Goal: Task Accomplishment & Management: Use online tool/utility

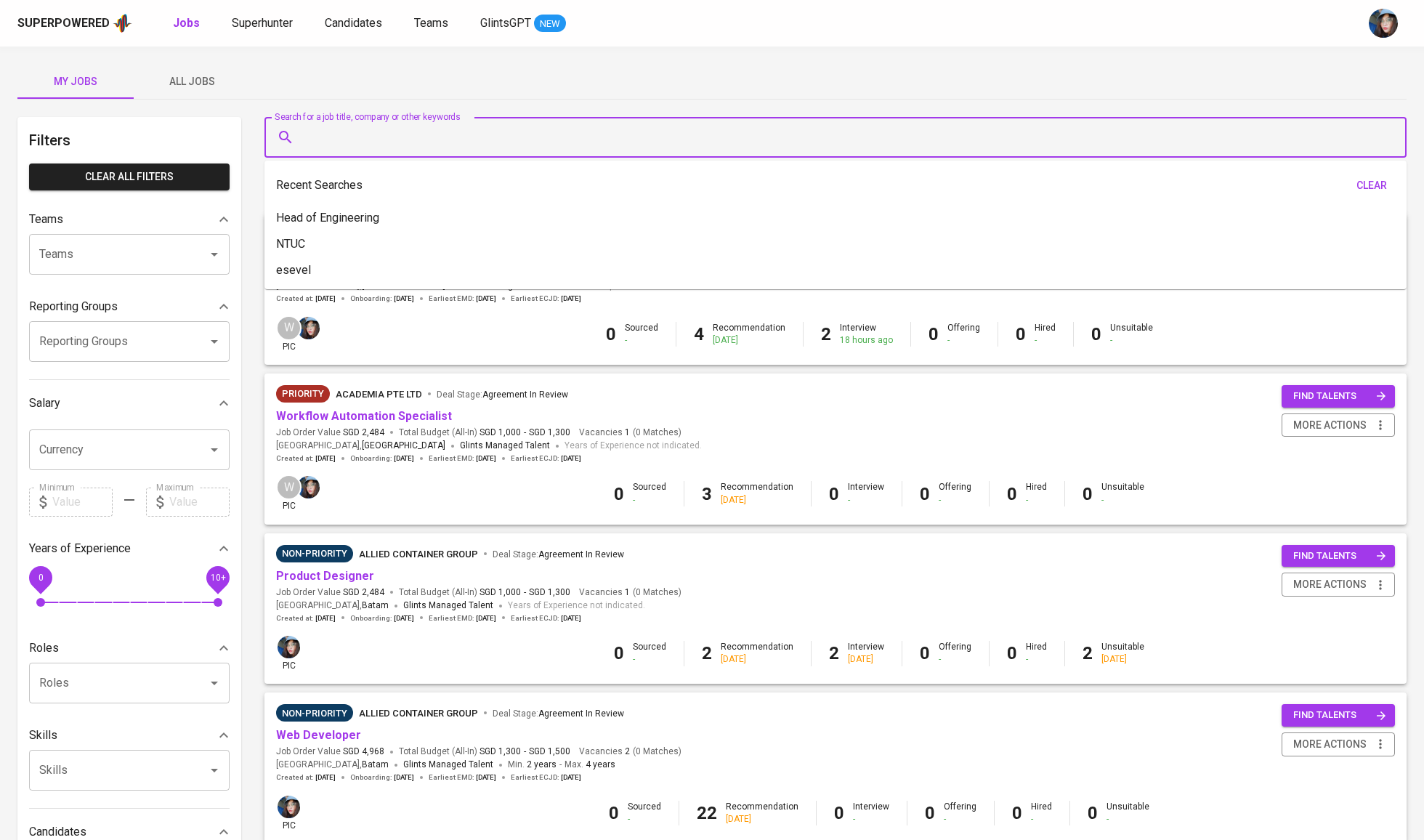
click at [418, 140] on input "Search for a job title, company or other keywords" at bounding box center [839, 137] width 1079 height 27
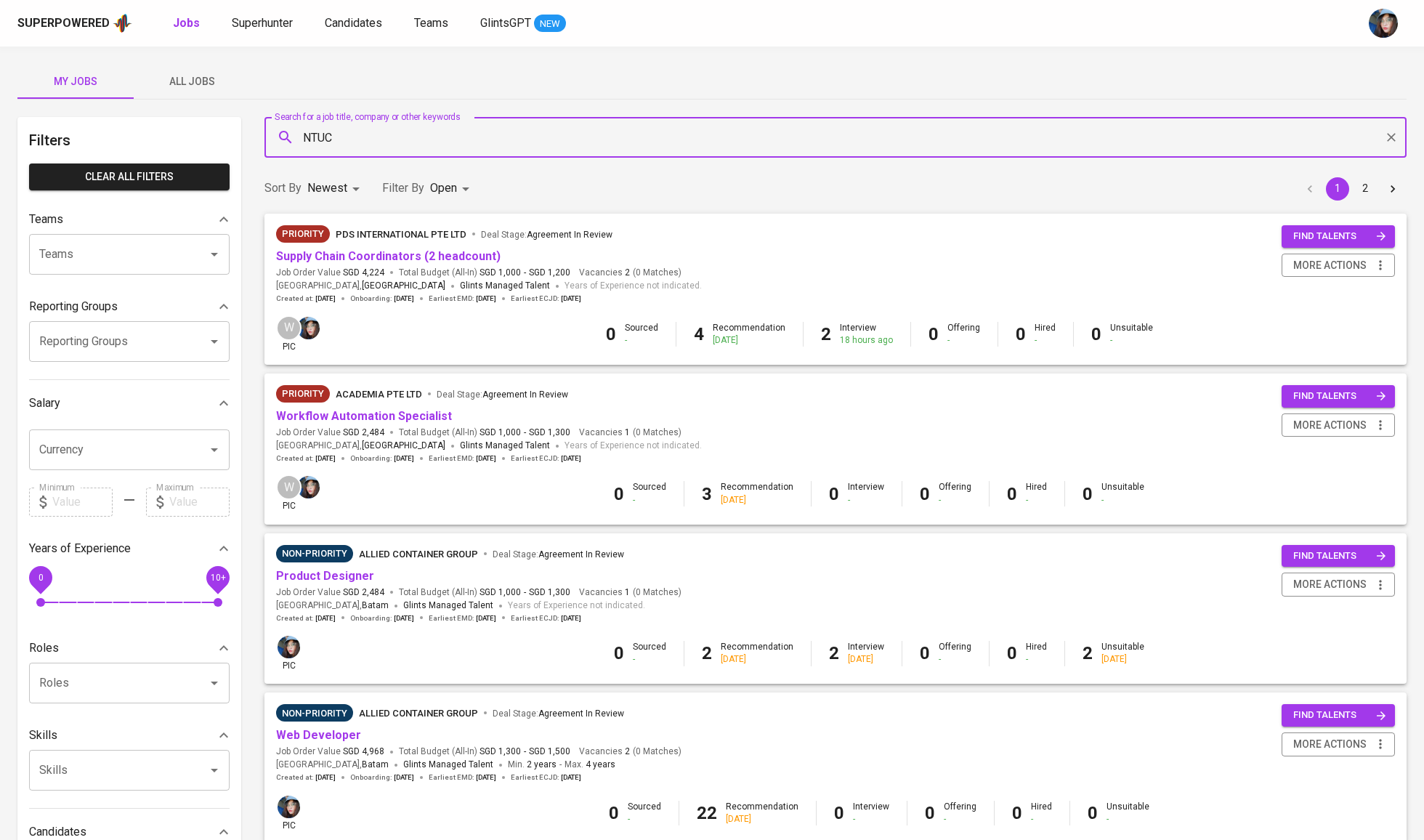
type input "NTUC"
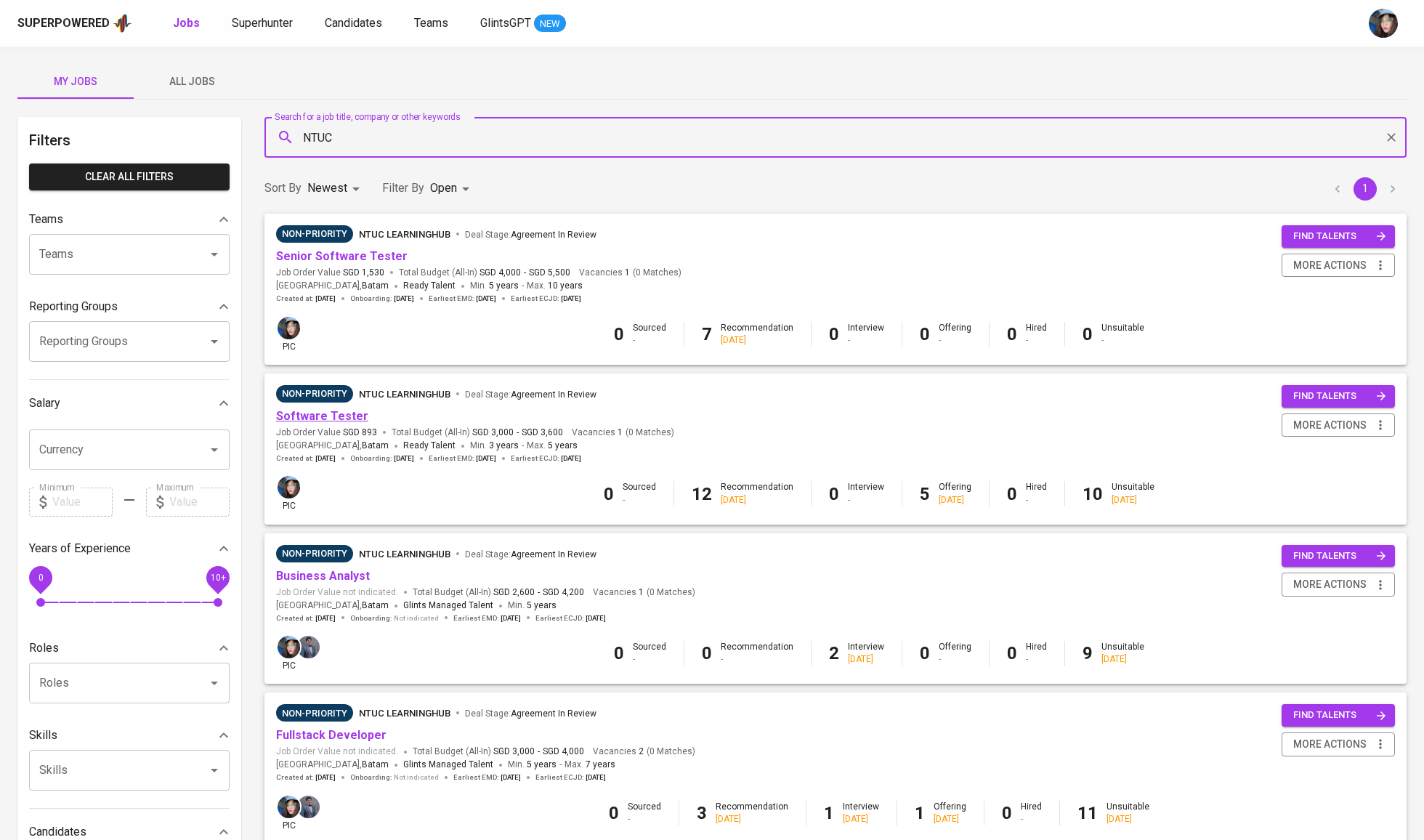
click at [327, 417] on link "Software Tester" at bounding box center [322, 416] width 92 height 14
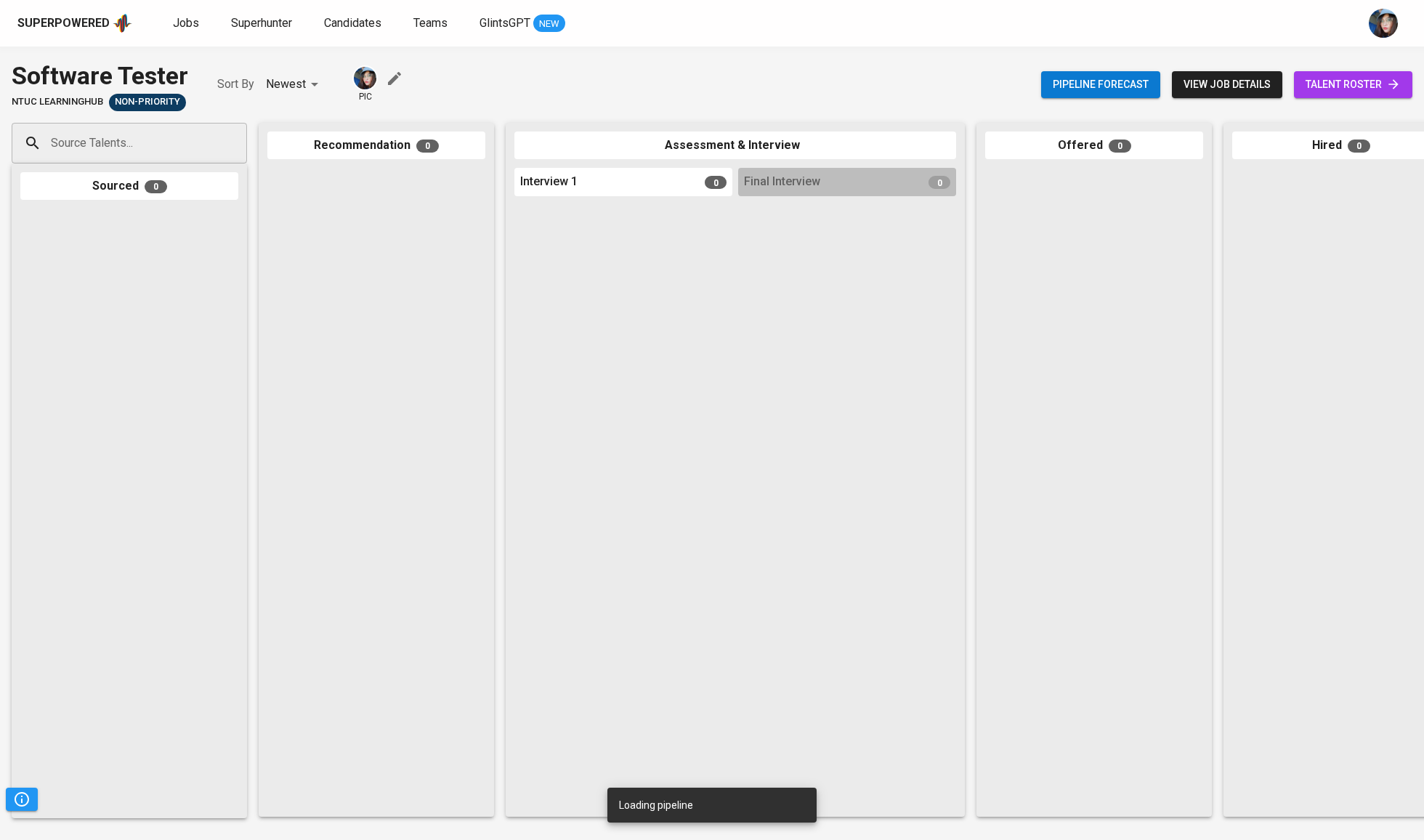
click at [1347, 99] on div "Pipeline forecast view job details talent roster" at bounding box center [1227, 84] width 371 height 53
click at [1354, 88] on span "talent roster" at bounding box center [1353, 85] width 95 height 18
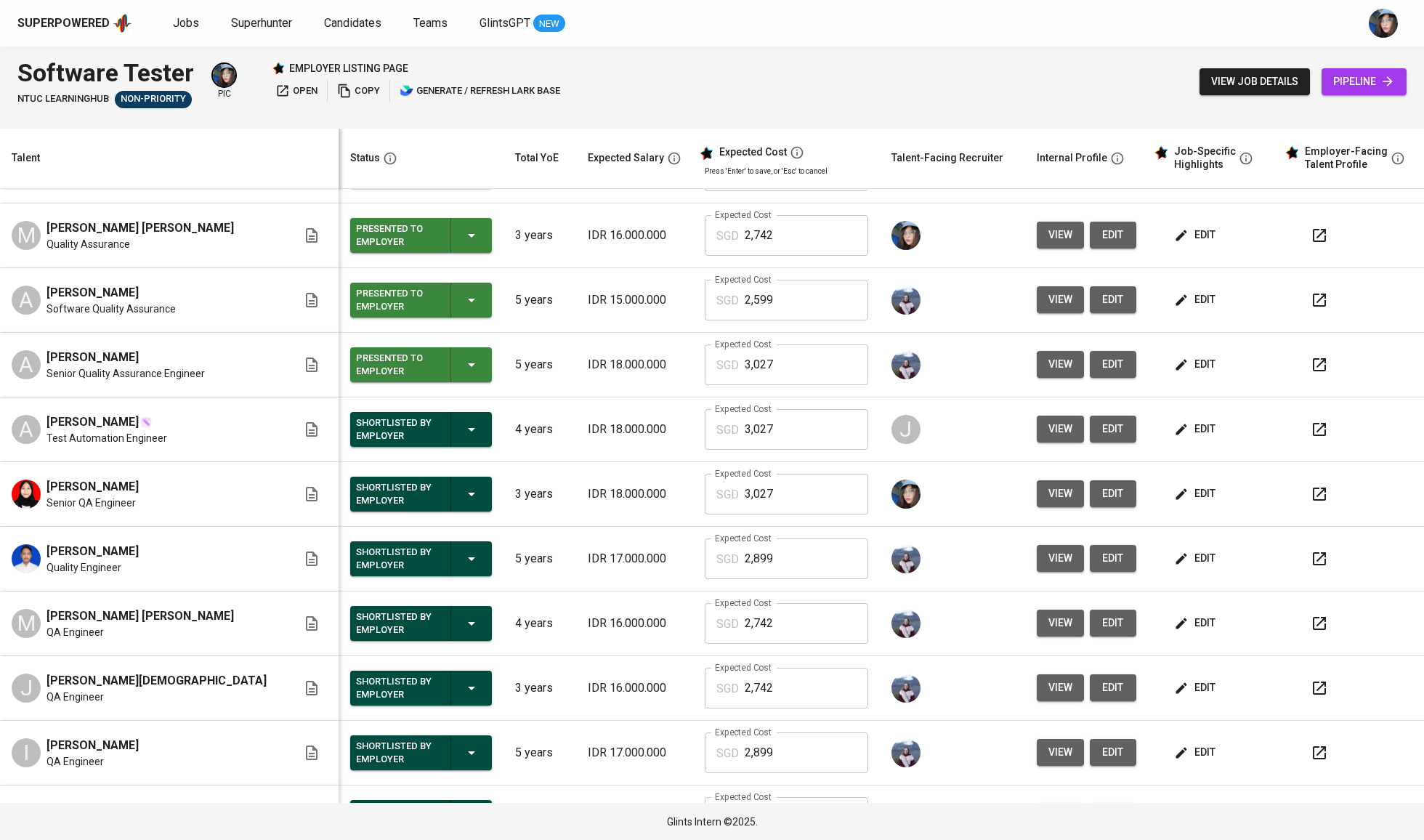
scroll to position [316, 0]
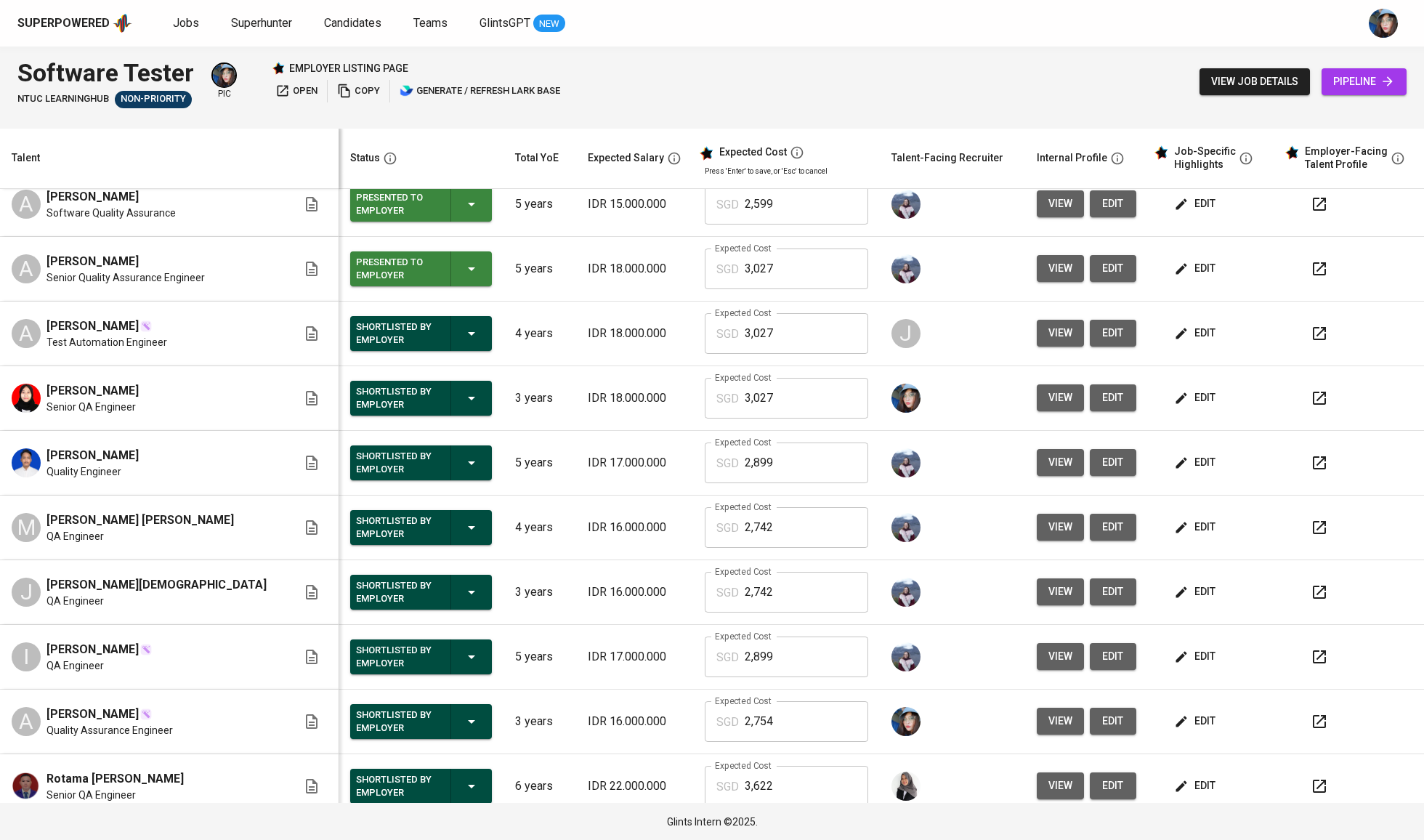
click at [166, 652] on div "I Irene SILALAHI QA Engineer" at bounding box center [155, 657] width 285 height 32
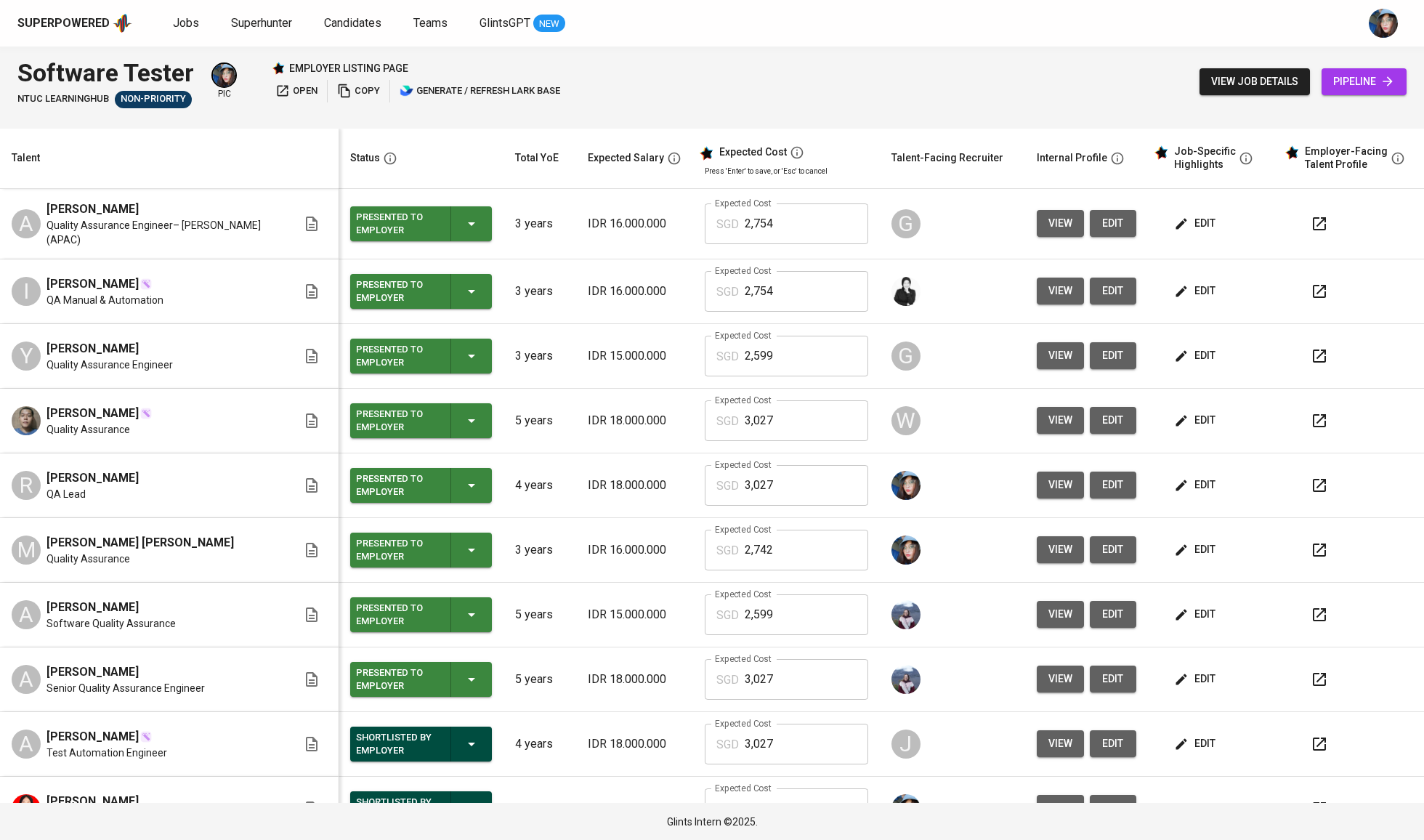
scroll to position [0, 0]
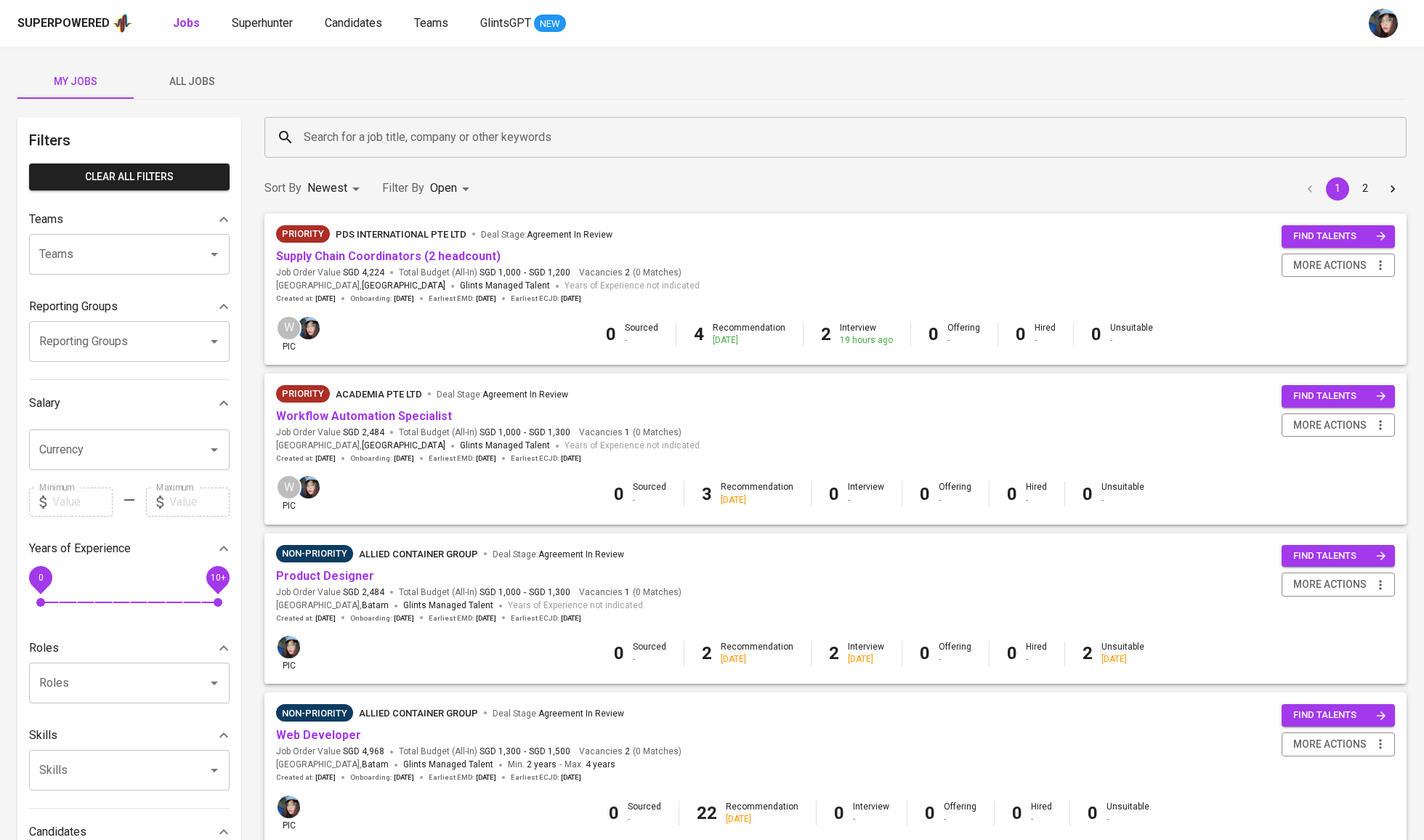
drag, startPoint x: 472, startPoint y: 257, endPoint x: 492, endPoint y: 222, distance: 40.3
click at [492, 222] on div "Priority PDS International Pte Ltd Deal Stage : Agreement In Review Supply Chai…" at bounding box center [836, 264] width 1142 height 102
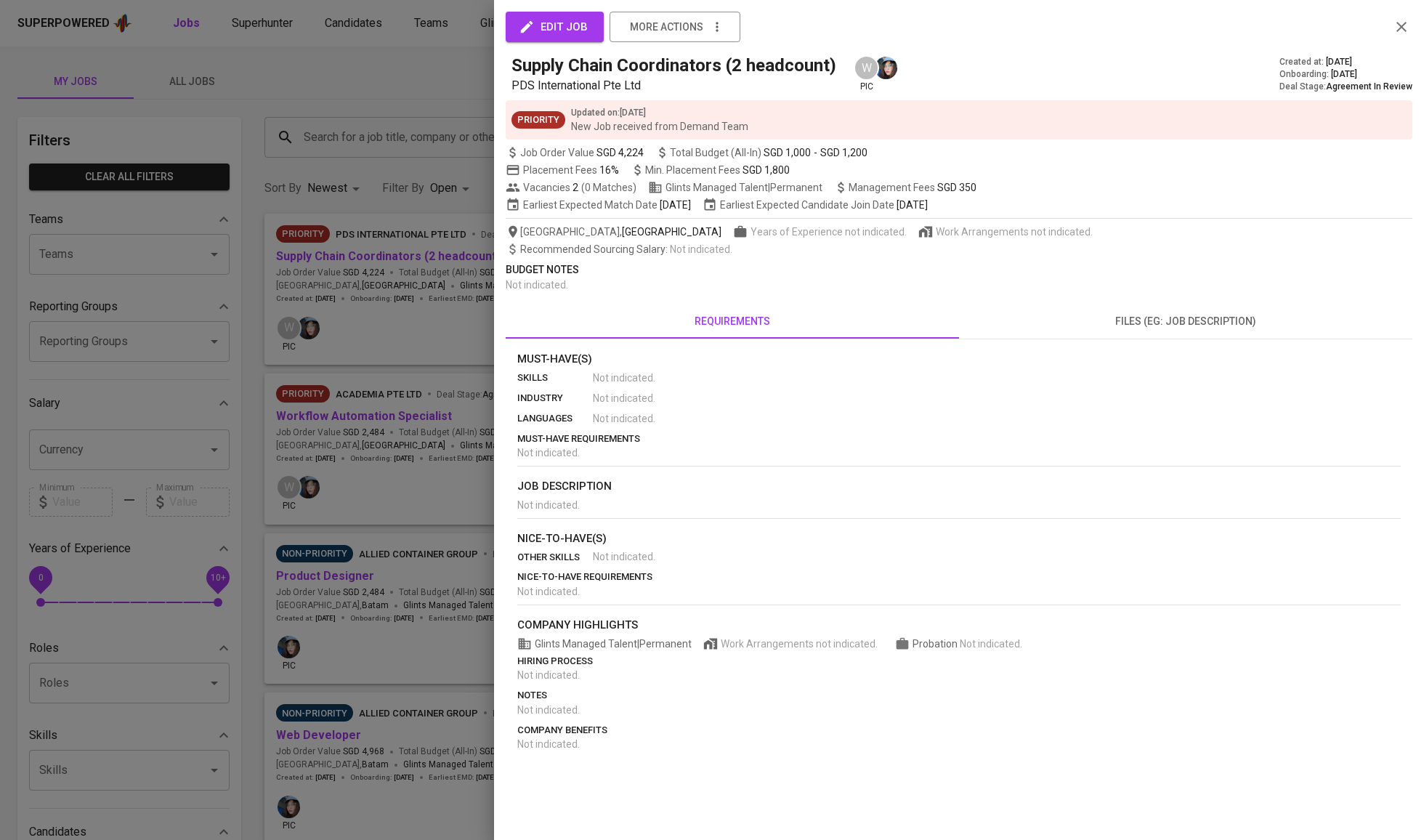
click at [331, 421] on div at bounding box center [712, 420] width 1424 height 840
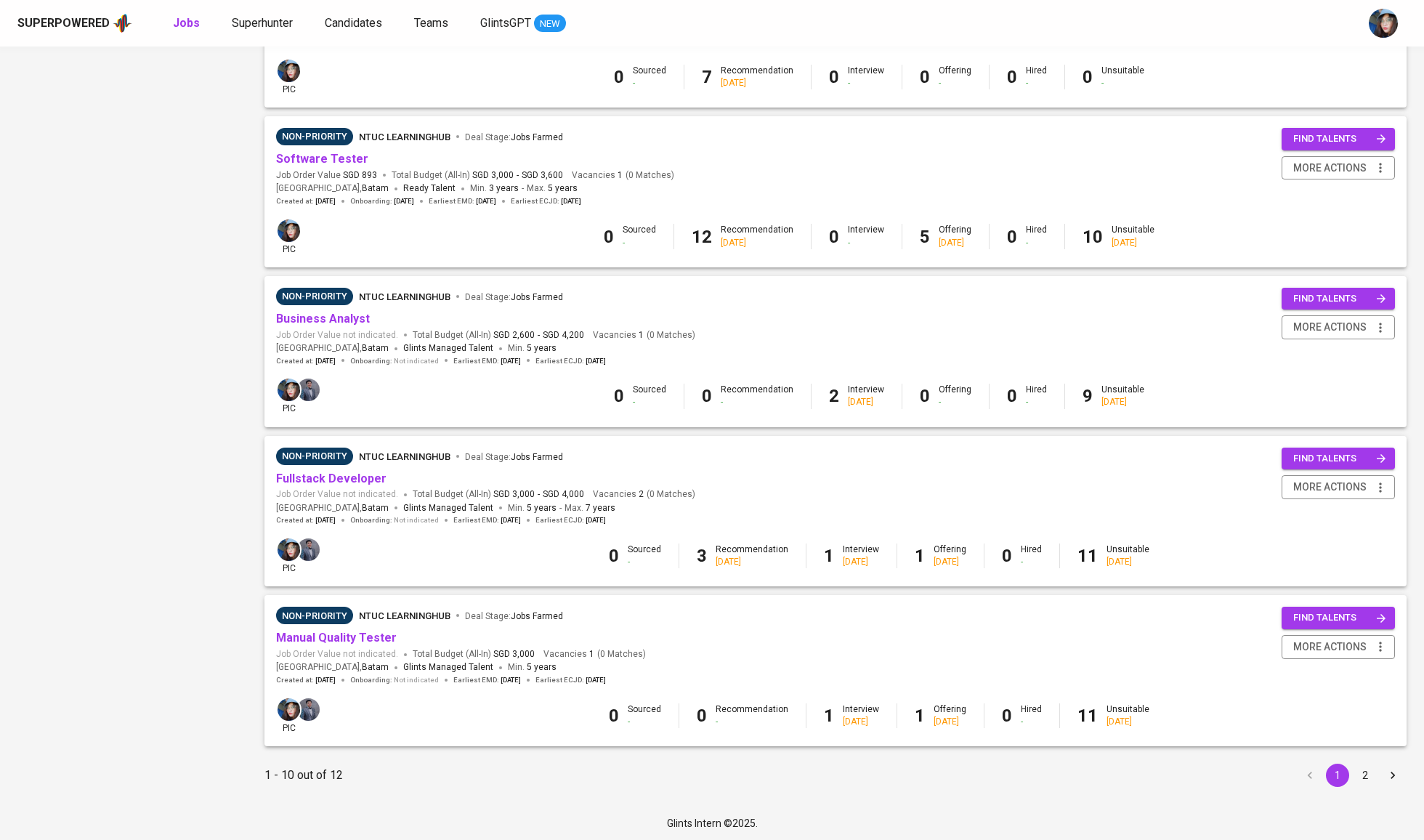
scroll to position [1055, 0]
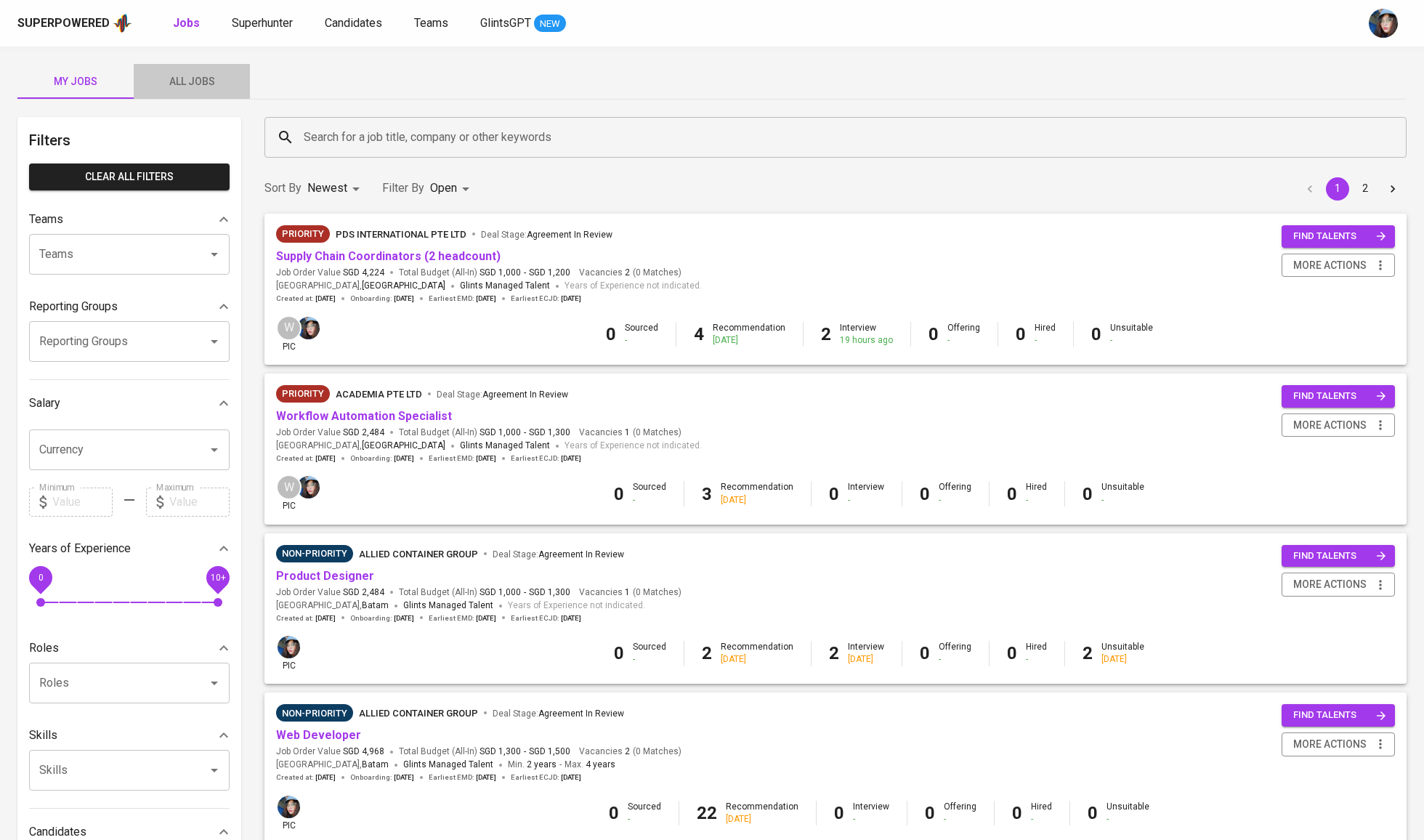
click at [184, 74] on span "All Jobs" at bounding box center [192, 82] width 99 height 18
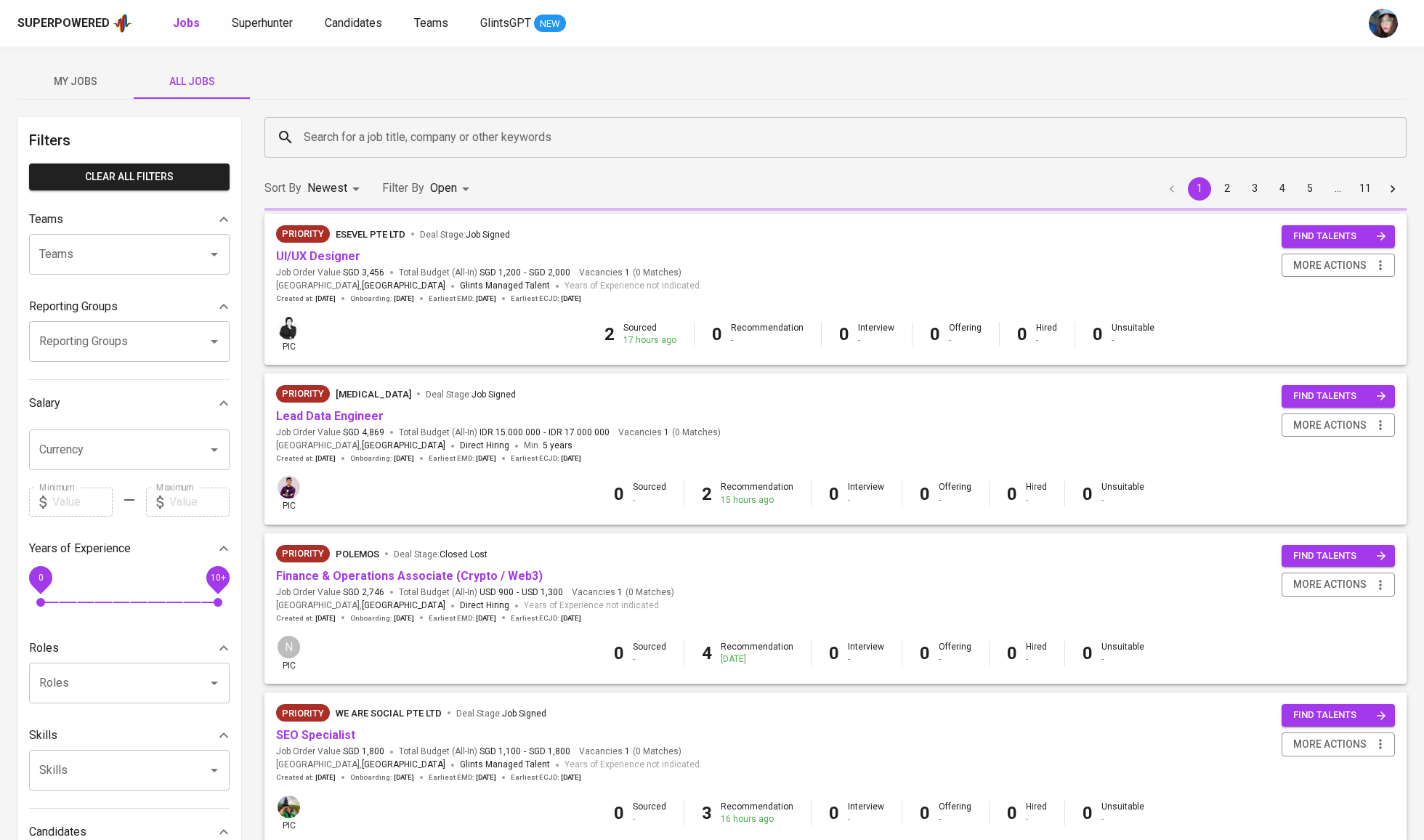
click at [381, 152] on div "Search for a job title, company or other keywords" at bounding box center [836, 137] width 1142 height 41
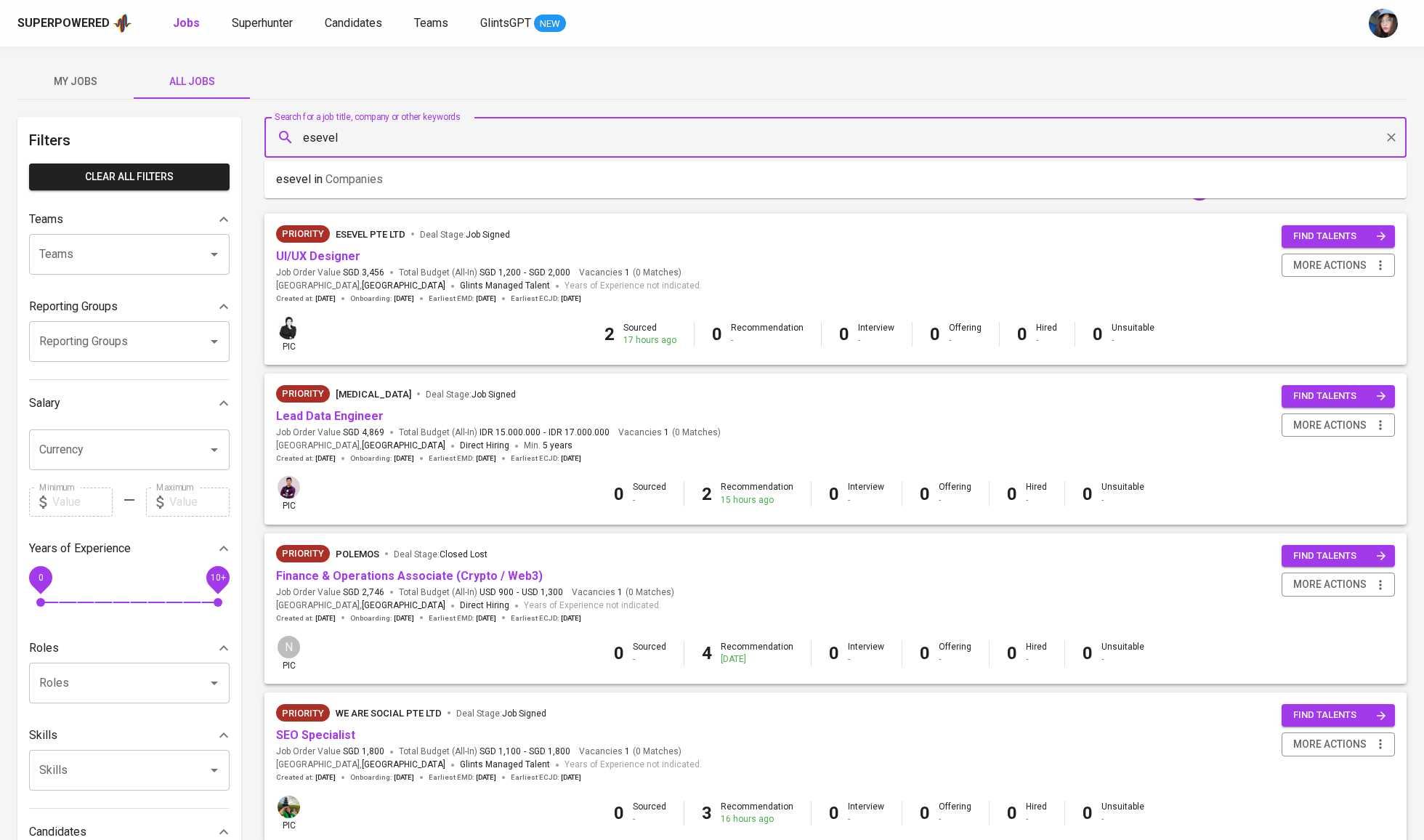
type input "esevel"
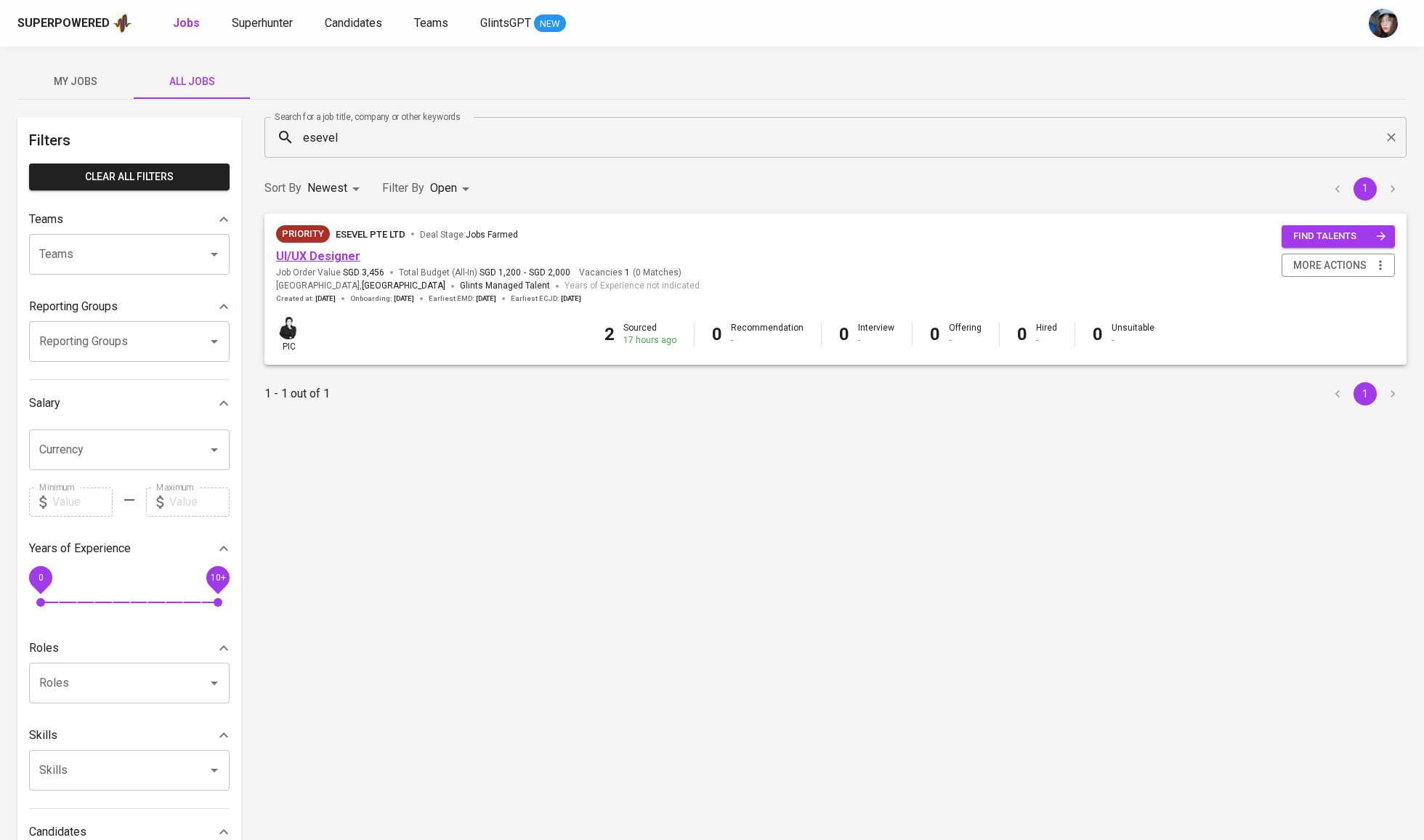
click at [343, 251] on link "UI/UX Designer" at bounding box center [318, 256] width 84 height 14
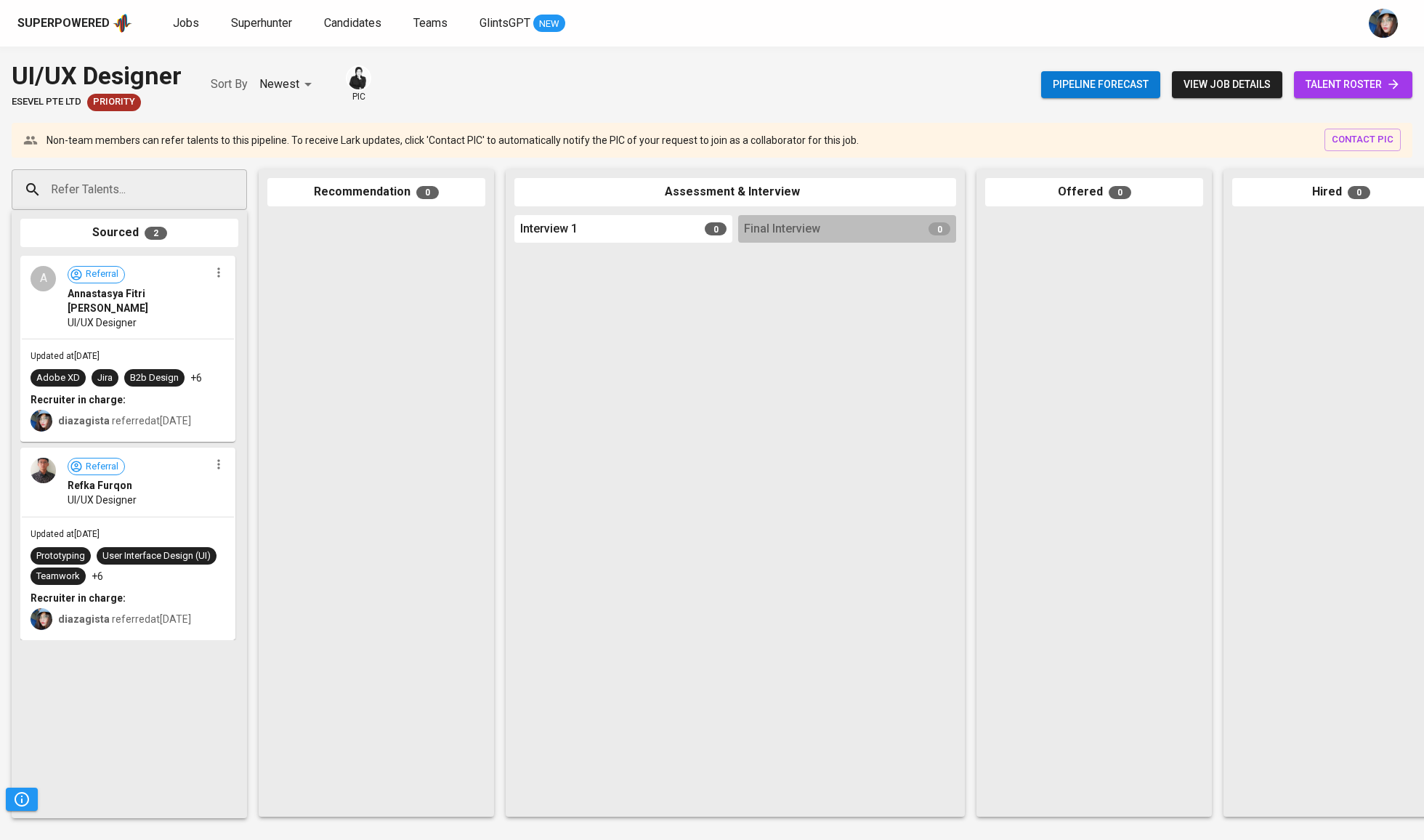
drag, startPoint x: 172, startPoint y: 325, endPoint x: 435, endPoint y: 198, distance: 292.1
click at [300, 292] on div "Refer Talents... Refer Talents... Sourced 2 A Referral Annastasya Fitri Amalia …" at bounding box center [865, 492] width 1730 height 671
click at [198, 23] on link "Jobs" at bounding box center [187, 24] width 29 height 18
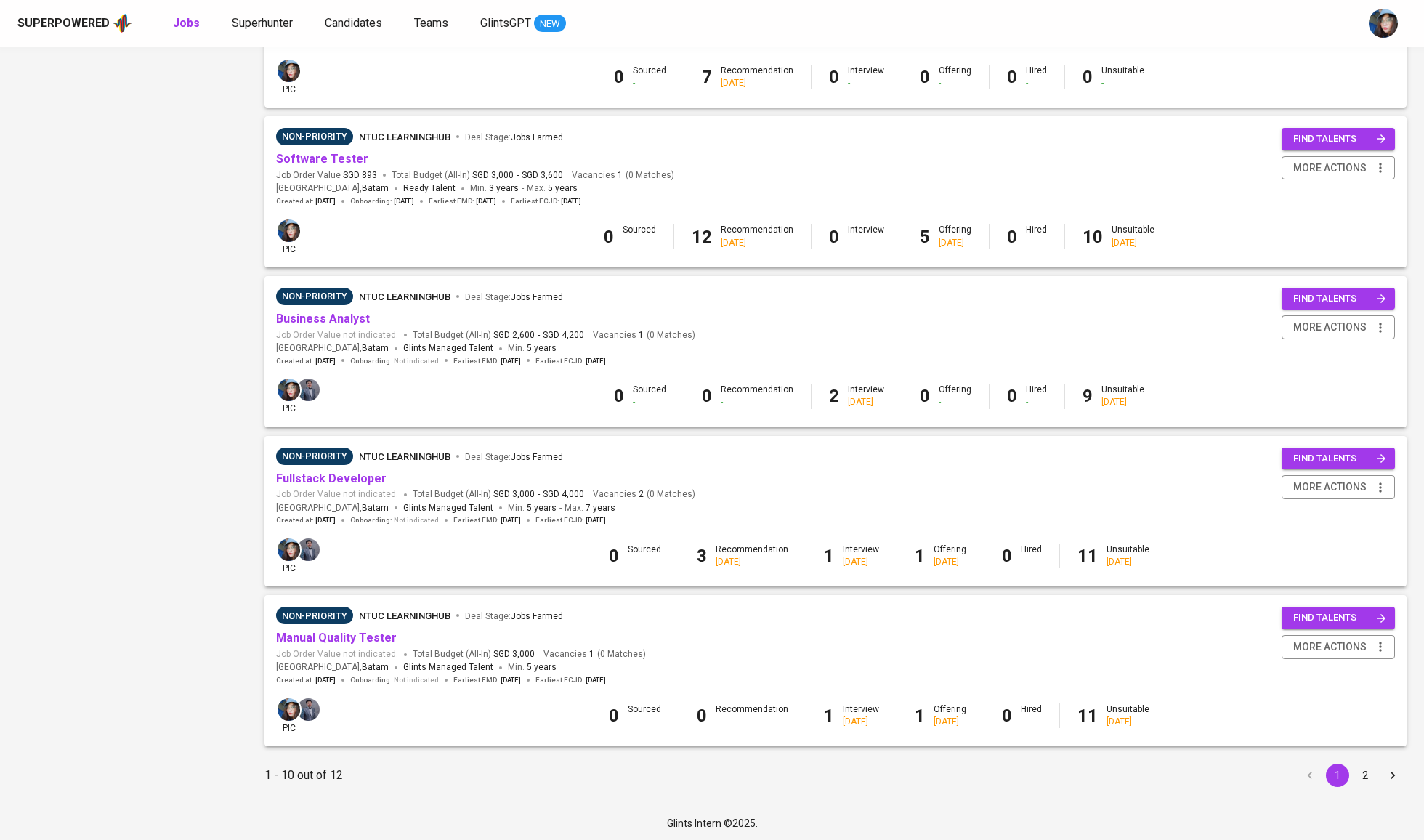
scroll to position [1055, 0]
click at [1367, 772] on button "2" at bounding box center [1365, 775] width 23 height 23
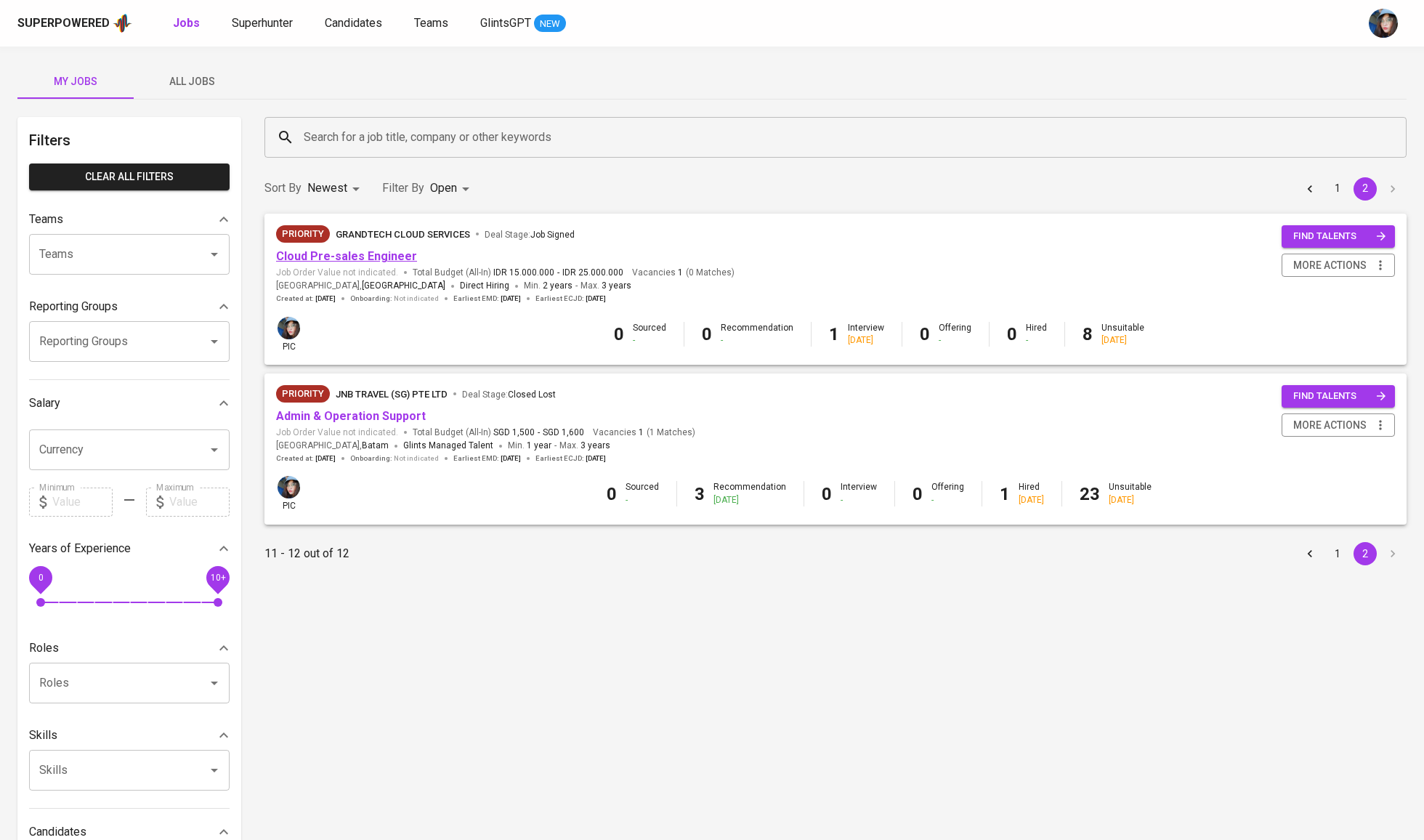
click at [372, 258] on link "Cloud Pre-sales Engineer" at bounding box center [347, 256] width 141 height 14
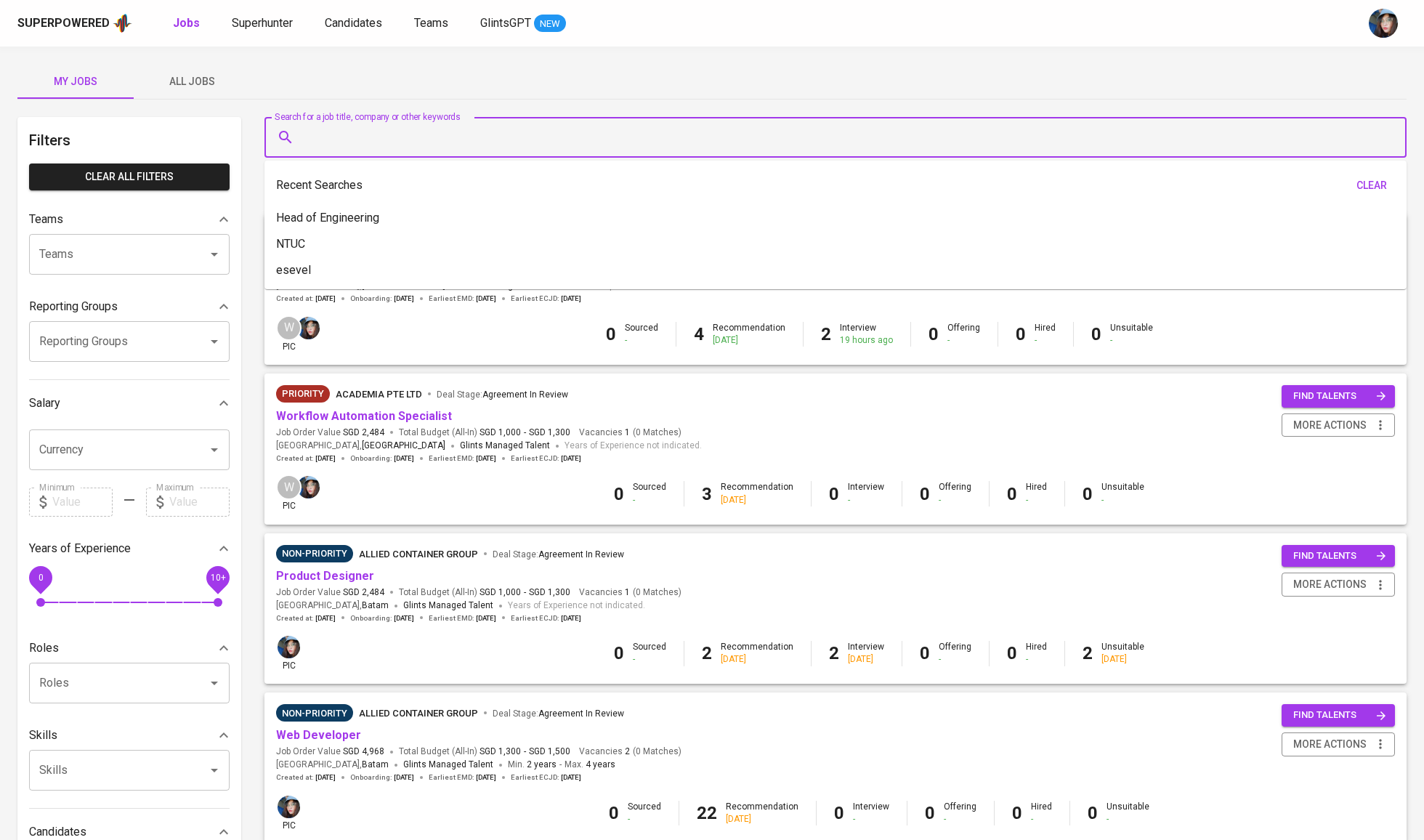
click at [333, 140] on input "Search for a job title, company or other keywords" at bounding box center [839, 137] width 1079 height 27
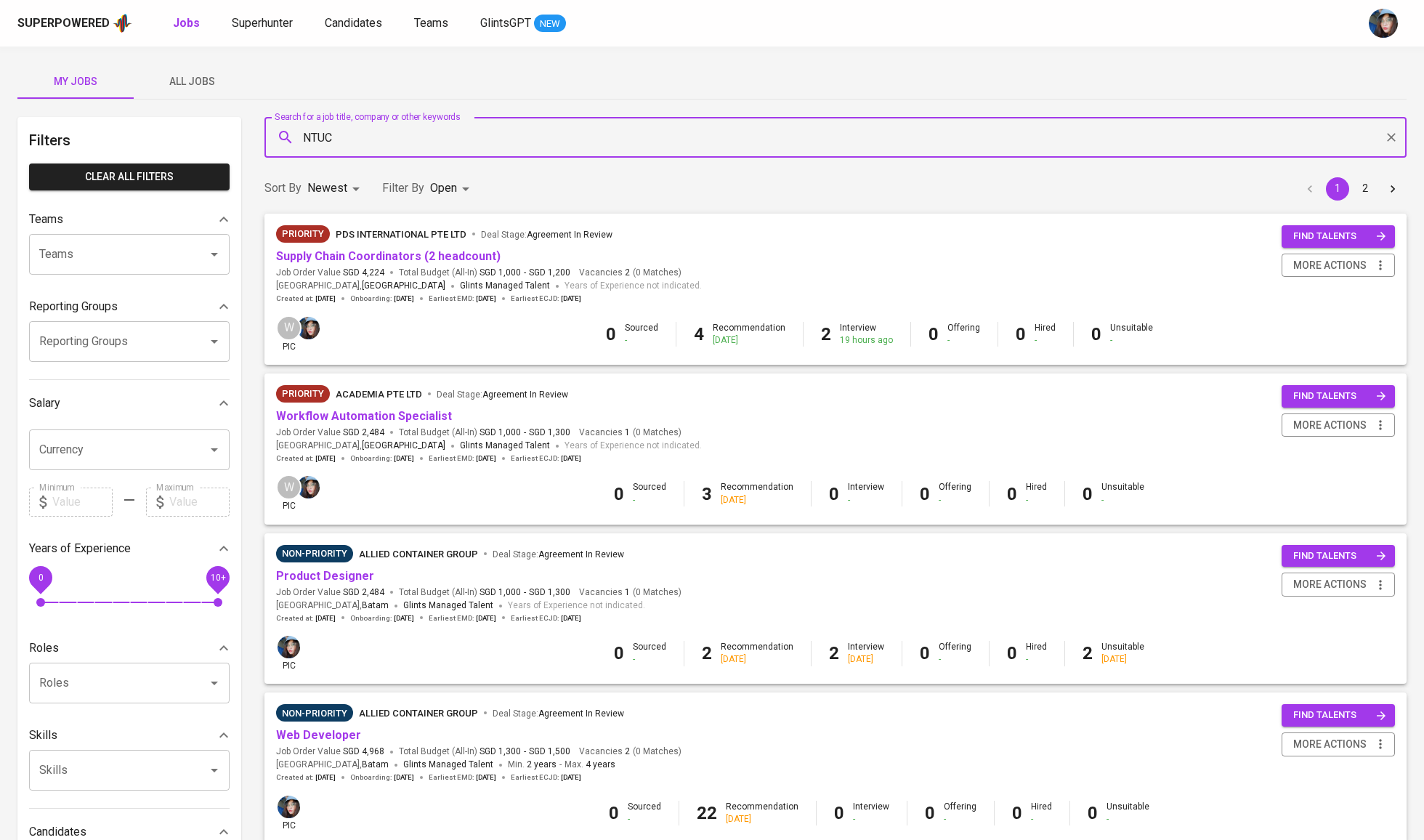
type input "NTUC"
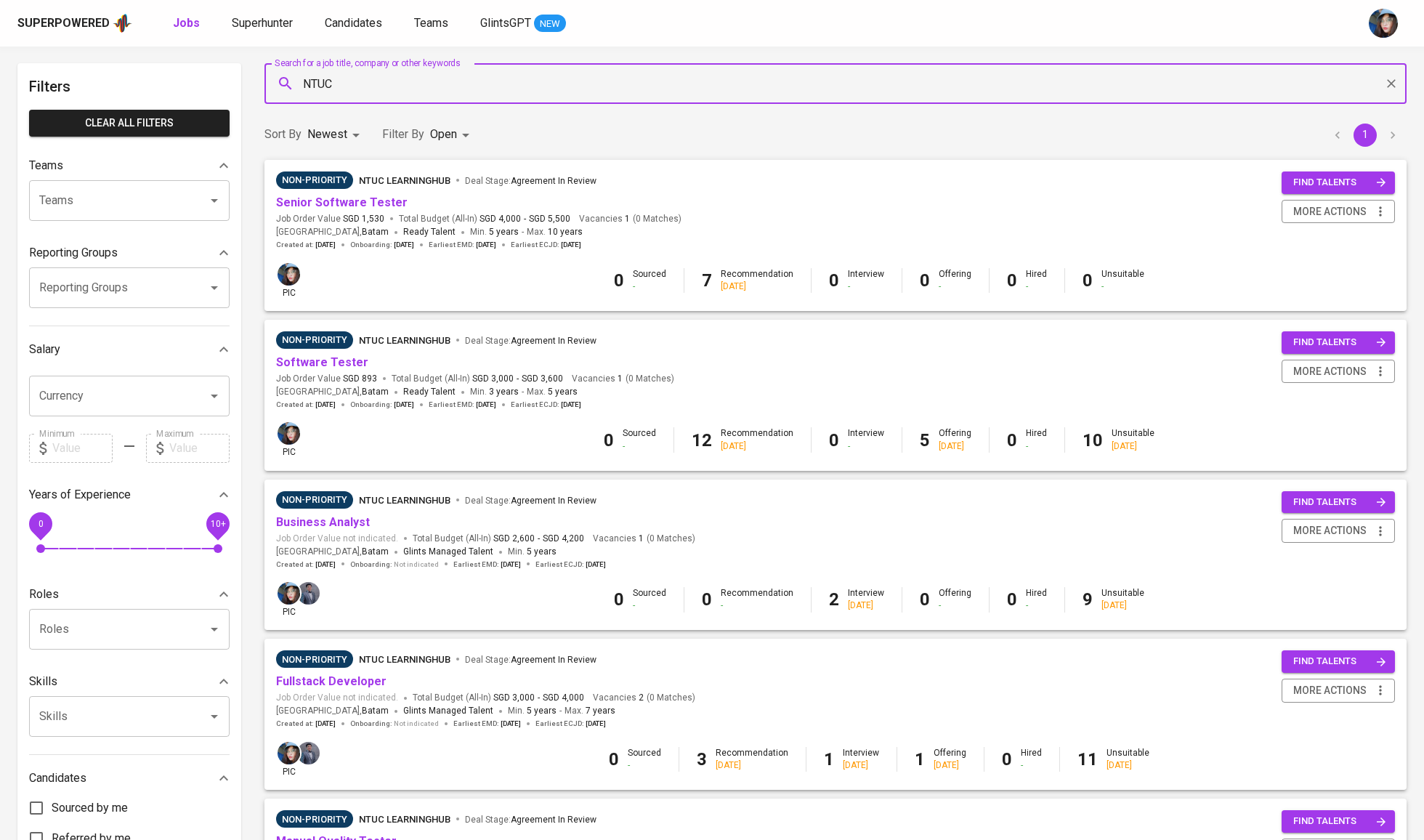
scroll to position [62, 0]
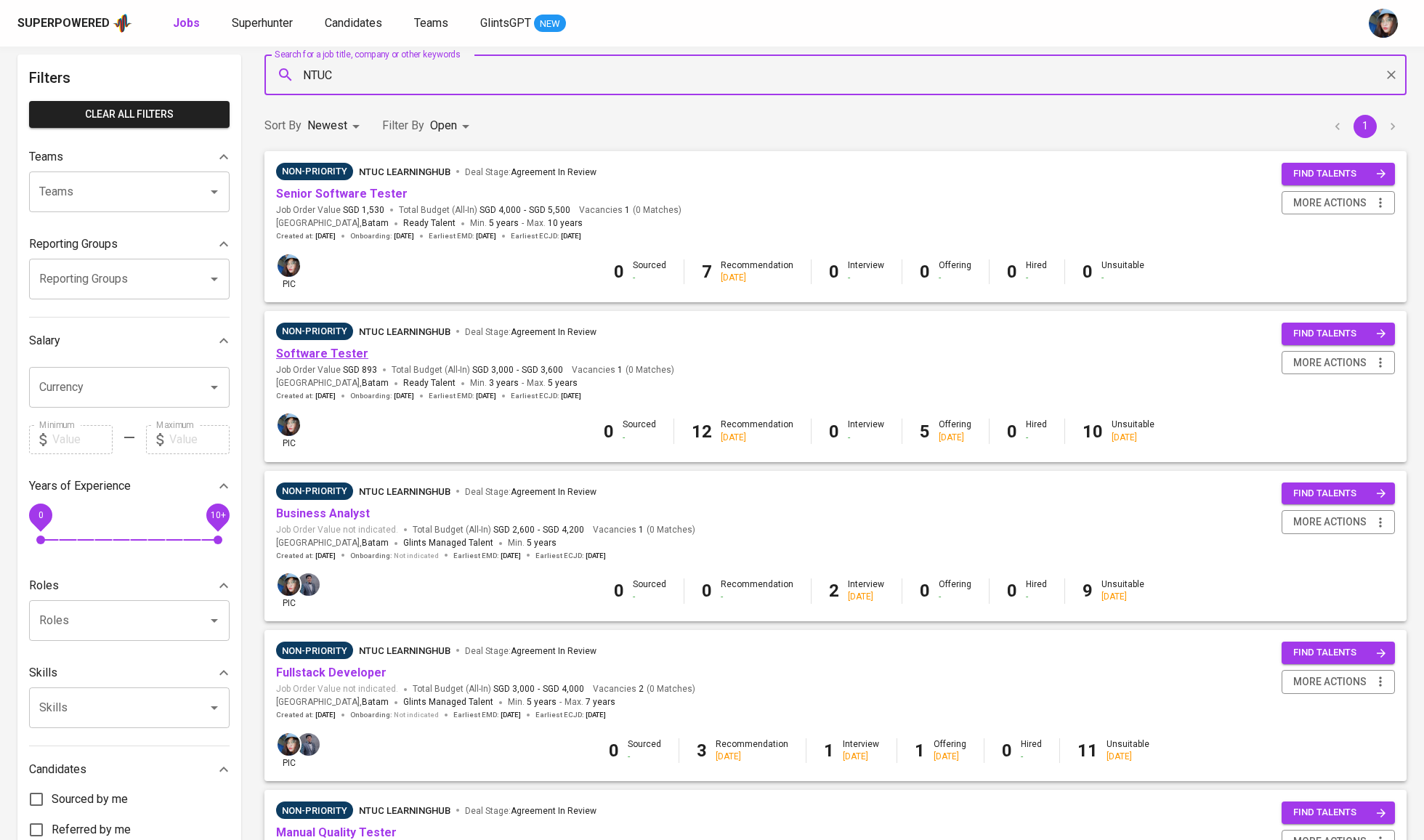
click at [343, 358] on link "Software Tester" at bounding box center [322, 354] width 92 height 14
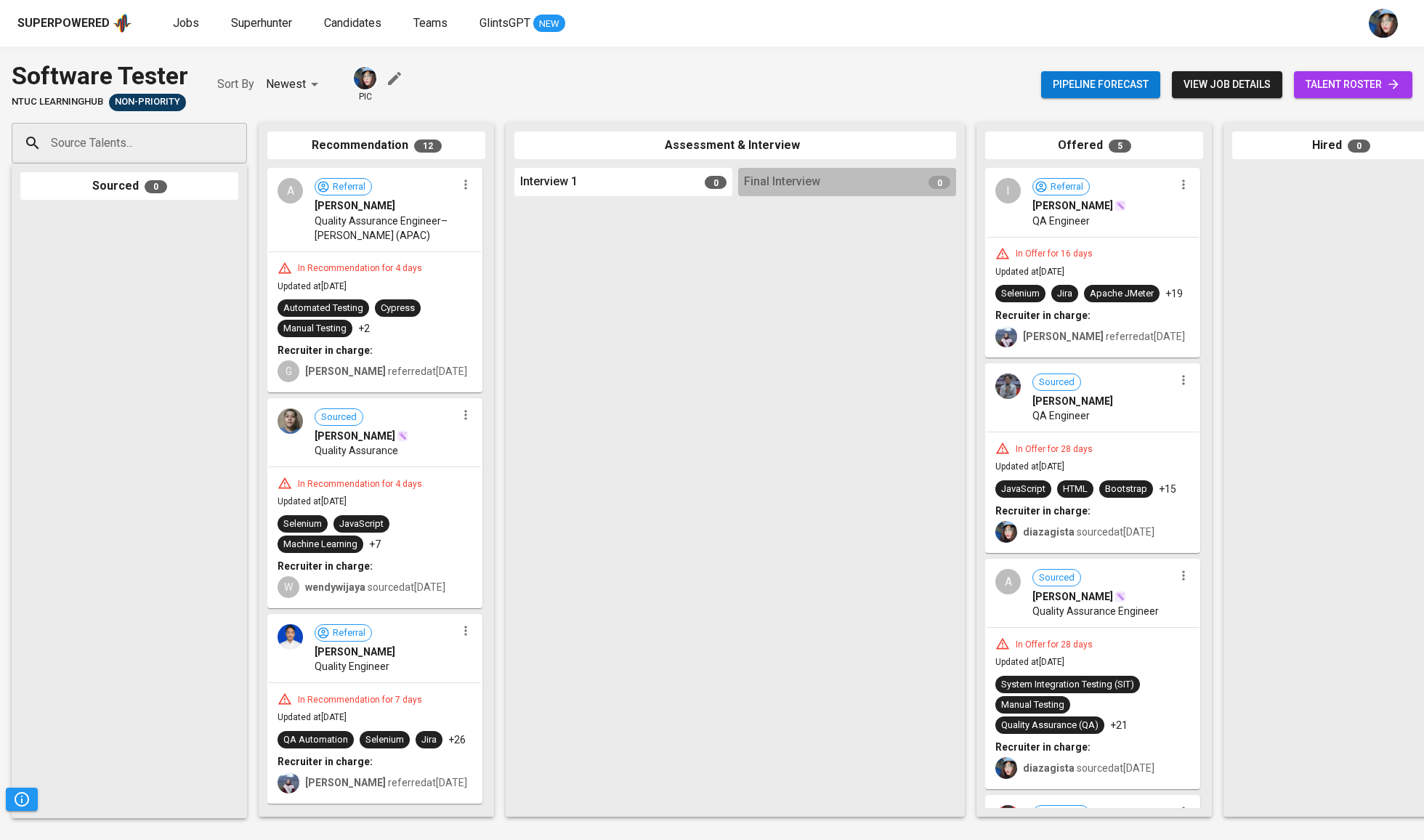
click at [1339, 94] on link "talent roster" at bounding box center [1353, 85] width 118 height 27
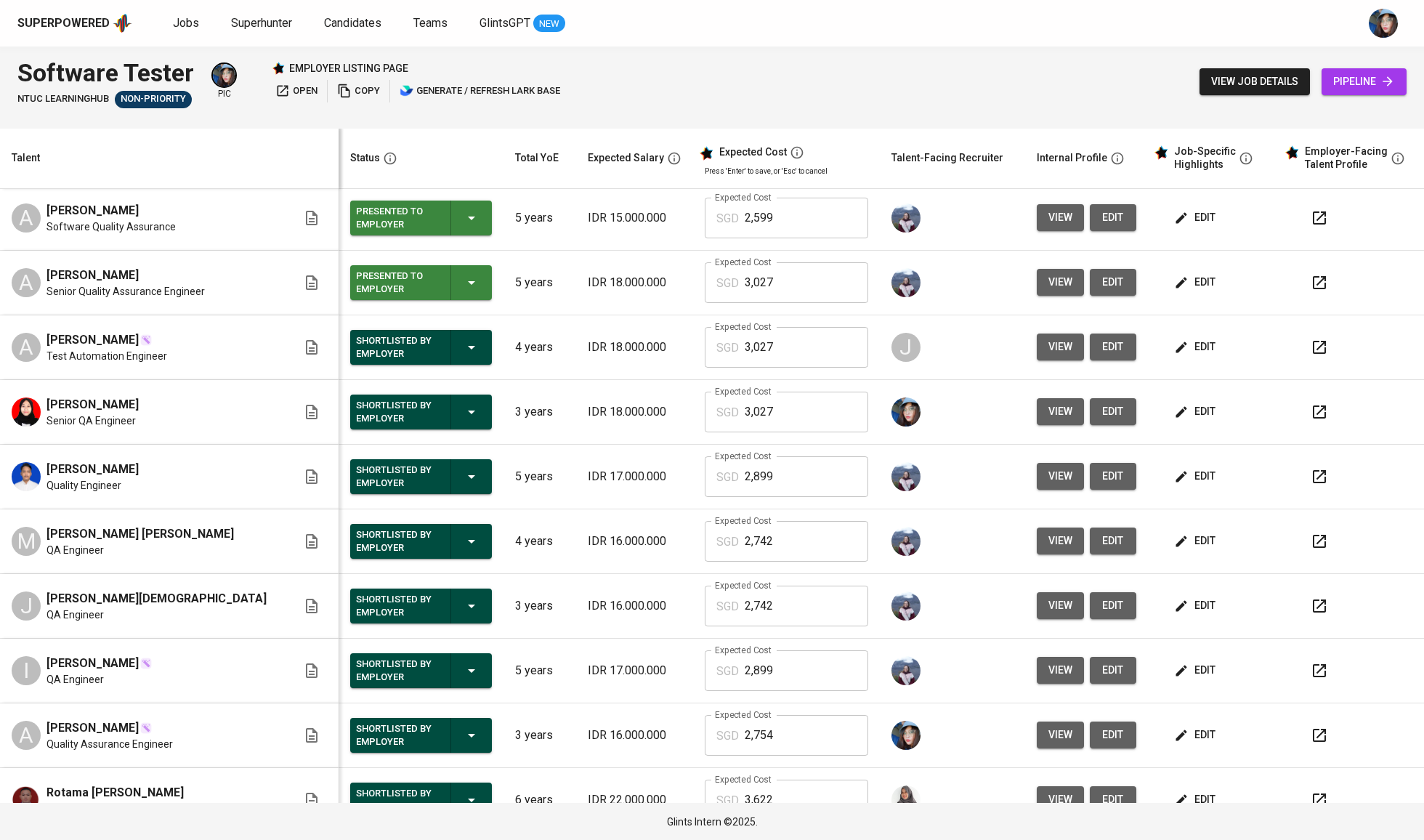
scroll to position [417, 0]
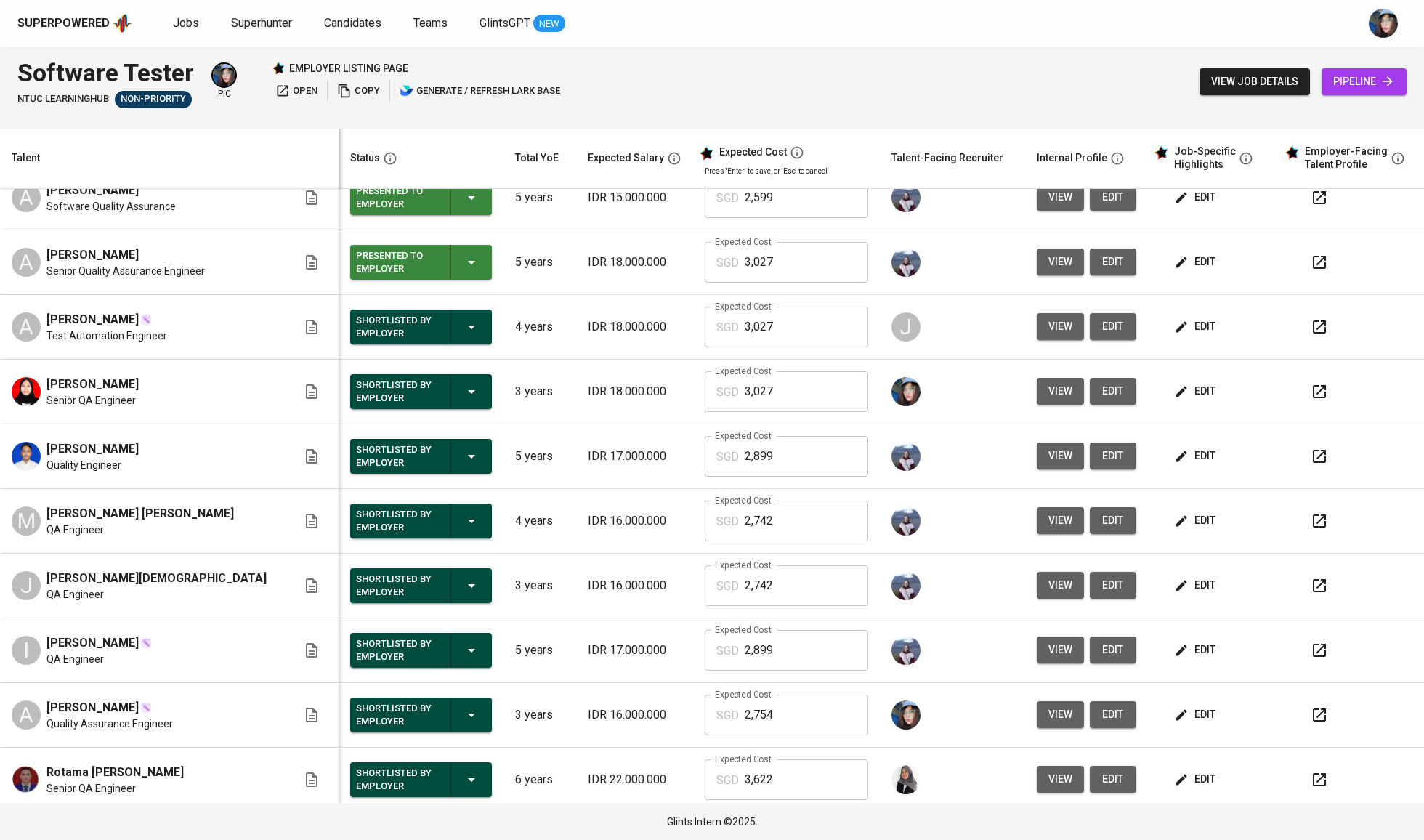
click at [198, 522] on span "[PERSON_NAME] [PERSON_NAME]" at bounding box center [140, 513] width 187 height 17
copy span "[PERSON_NAME] [PERSON_NAME]"
